Goal: Task Accomplishment & Management: Use online tool/utility

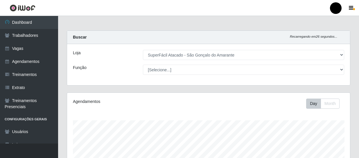
select select "408"
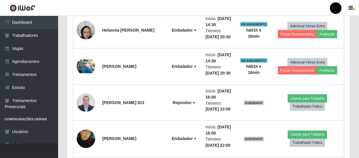
scroll to position [121, 283]
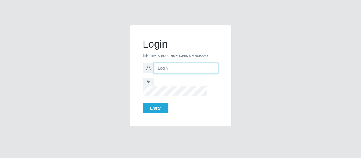
click at [167, 72] on input "text" at bounding box center [186, 68] width 64 height 10
type input "j"
click at [179, 71] on input "text" at bounding box center [186, 68] width 64 height 10
type input "chris.brito6@gmail.com"
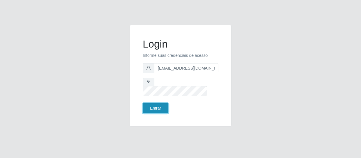
click at [157, 103] on button "Entrar" at bounding box center [156, 108] width 26 height 10
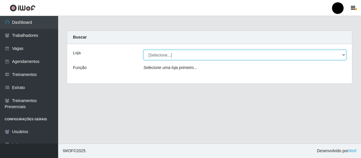
click at [343, 55] on select "[Selecione...] SuperFácil Atacado - Emaús SuperFácil Atacado - Rodoviária Super…" at bounding box center [245, 55] width 203 height 10
select select "408"
click at [144, 50] on select "[Selecione...] SuperFácil Atacado - Emaús SuperFácil Atacado - Rodoviária Super…" at bounding box center [245, 55] width 203 height 10
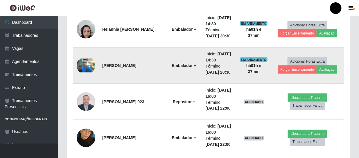
scroll to position [398, 0]
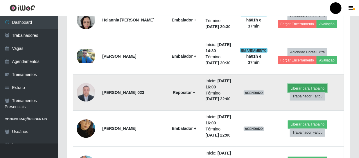
click at [300, 88] on button "Liberar para Trabalho" at bounding box center [307, 89] width 39 height 8
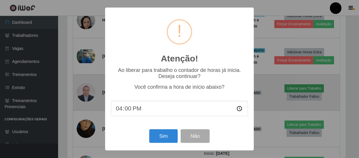
scroll to position [121, 280]
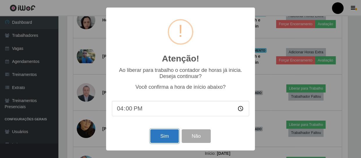
click at [169, 137] on button "Sim" at bounding box center [164, 137] width 28 height 14
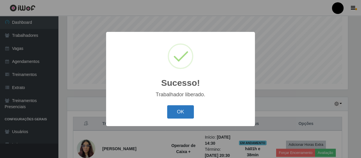
click at [184, 110] on button "OK" at bounding box center [180, 112] width 27 height 14
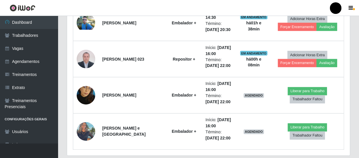
scroll to position [441, 0]
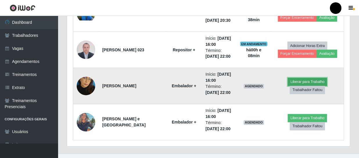
click at [305, 80] on button "Liberar para Trabalho" at bounding box center [307, 82] width 39 height 8
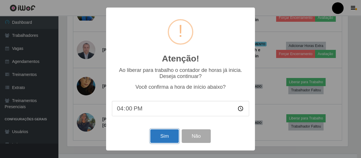
click at [158, 137] on button "Sim" at bounding box center [164, 137] width 28 height 14
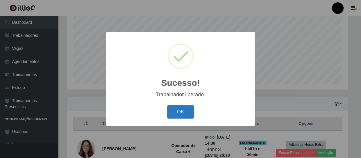
click at [170, 114] on button "OK" at bounding box center [180, 112] width 27 height 14
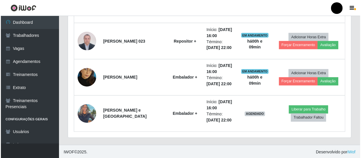
scroll to position [450, 0]
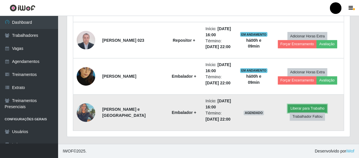
click at [292, 109] on button "Liberar para Trabalho" at bounding box center [307, 109] width 39 height 8
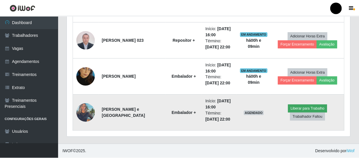
scroll to position [121, 280]
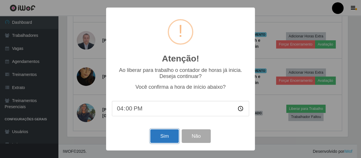
click at [164, 133] on button "Sim" at bounding box center [164, 137] width 28 height 14
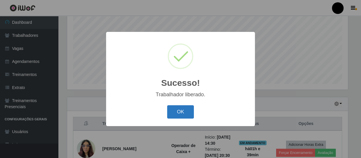
click at [179, 112] on button "OK" at bounding box center [180, 112] width 27 height 14
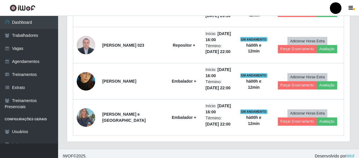
scroll to position [450, 0]
